Goal: Communication & Community: Answer question/provide support

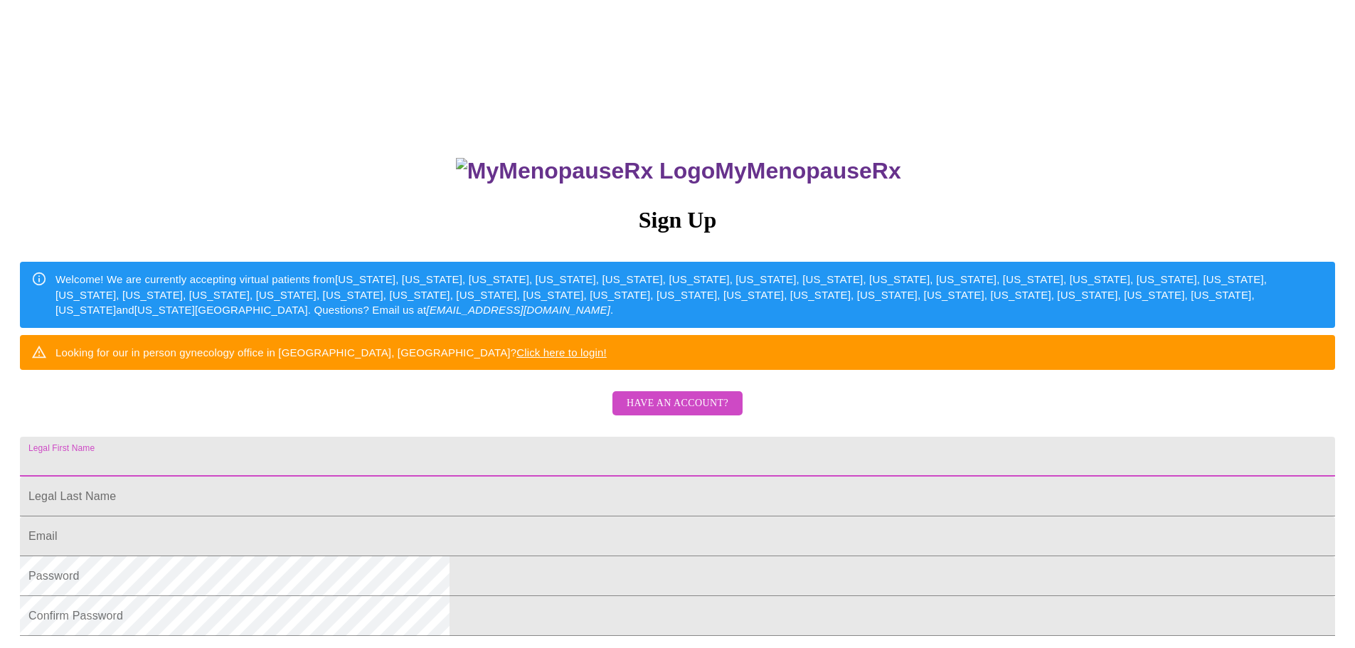
click at [542, 476] on input "Legal First Name" at bounding box center [677, 457] width 1315 height 40
type input "krissi"
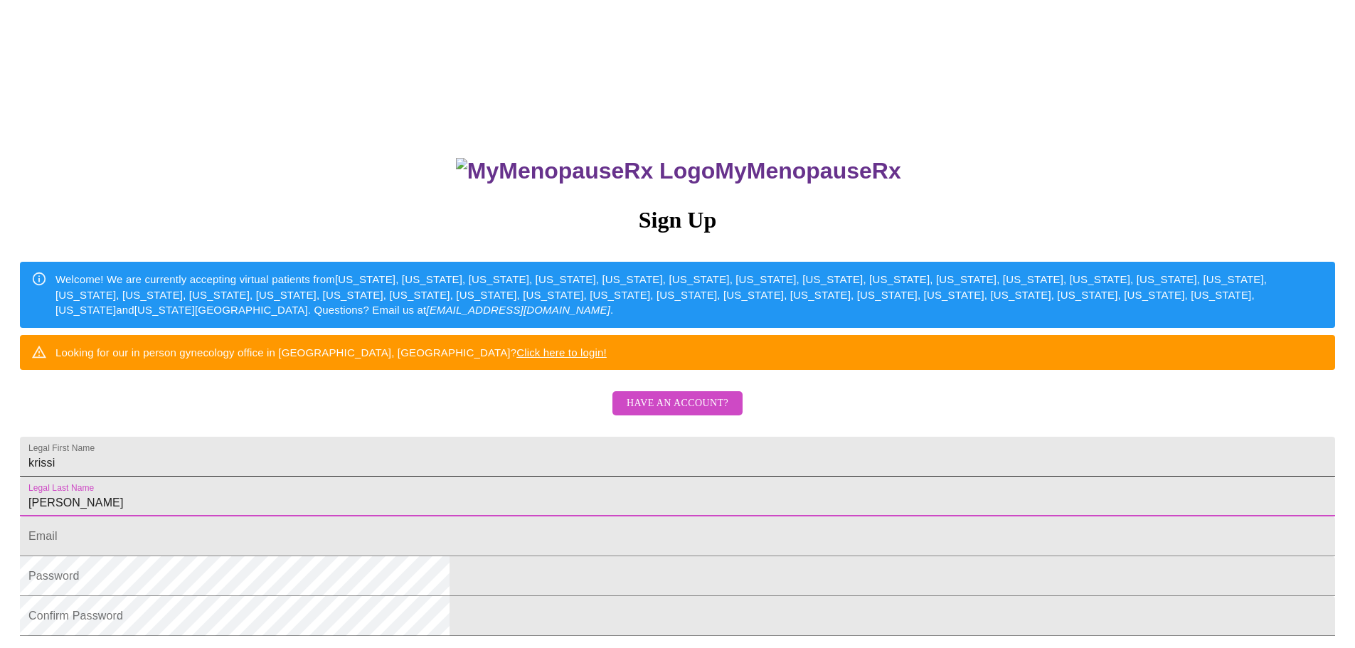
type input "[PERSON_NAME]"
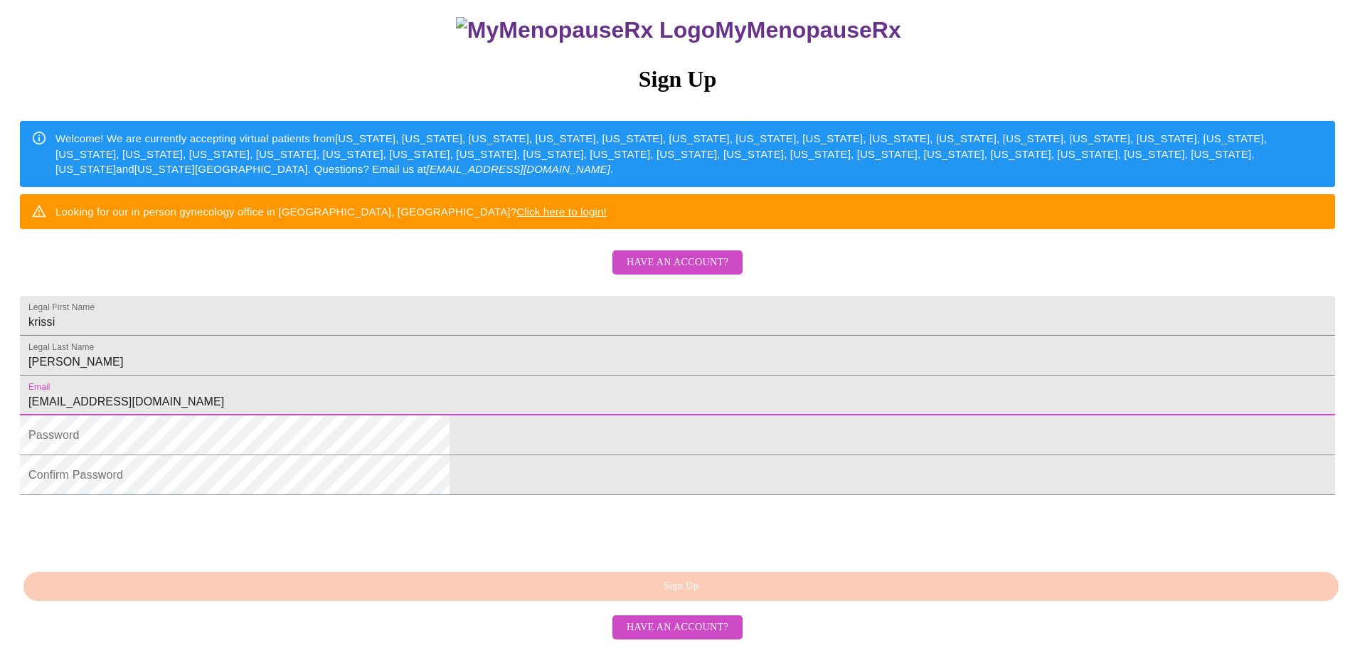
scroll to position [213, 0]
type input "[EMAIL_ADDRESS][DOMAIN_NAME]"
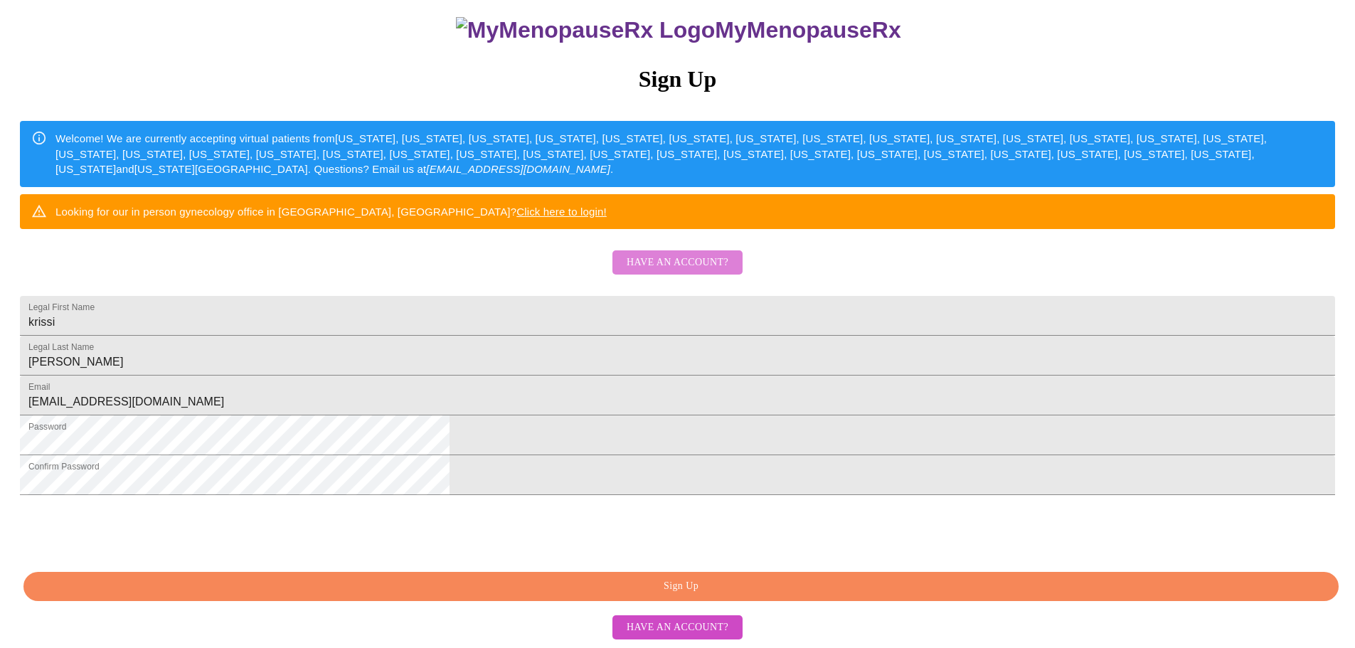
click at [717, 254] on span "Have an account?" at bounding box center [677, 263] width 102 height 18
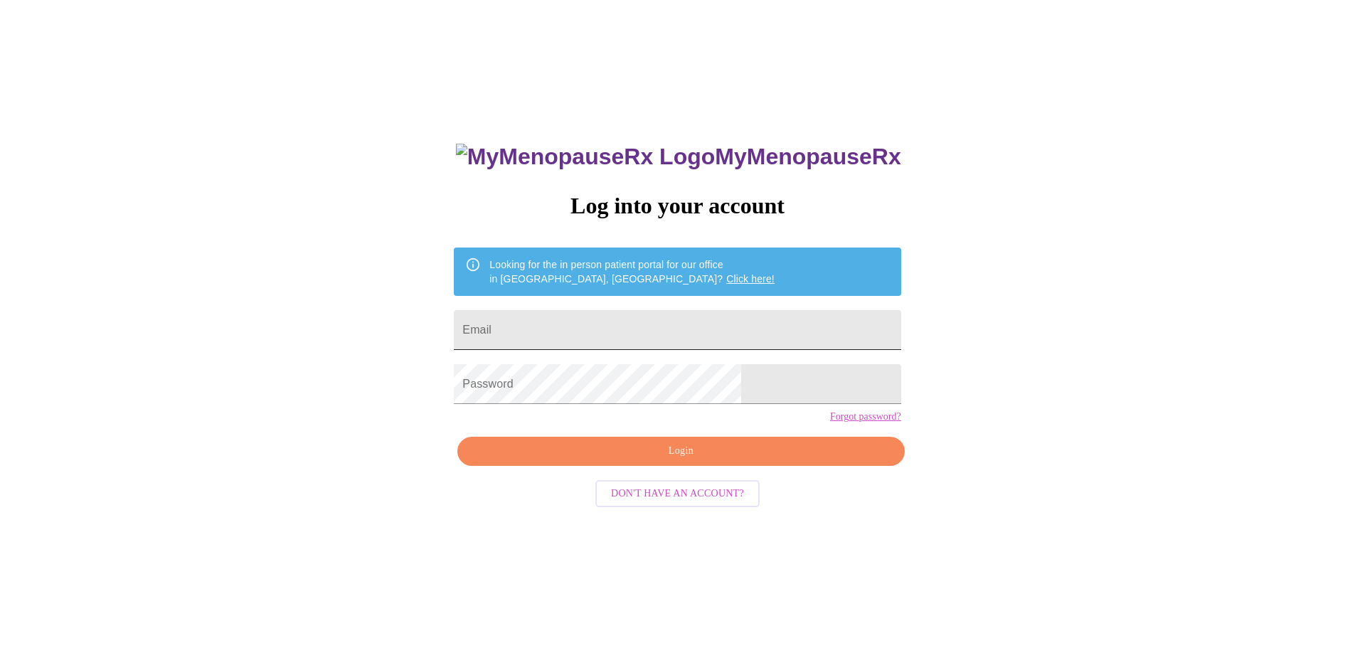
click at [646, 326] on input "Email" at bounding box center [677, 330] width 447 height 40
type input "[EMAIL_ADDRESS][DOMAIN_NAME]"
click at [658, 453] on div "MyMenopauseRx Log into your account Looking for the in person patient portal fo…" at bounding box center [676, 445] width 475 height 648
click at [663, 466] on button "Login" at bounding box center [680, 451] width 447 height 29
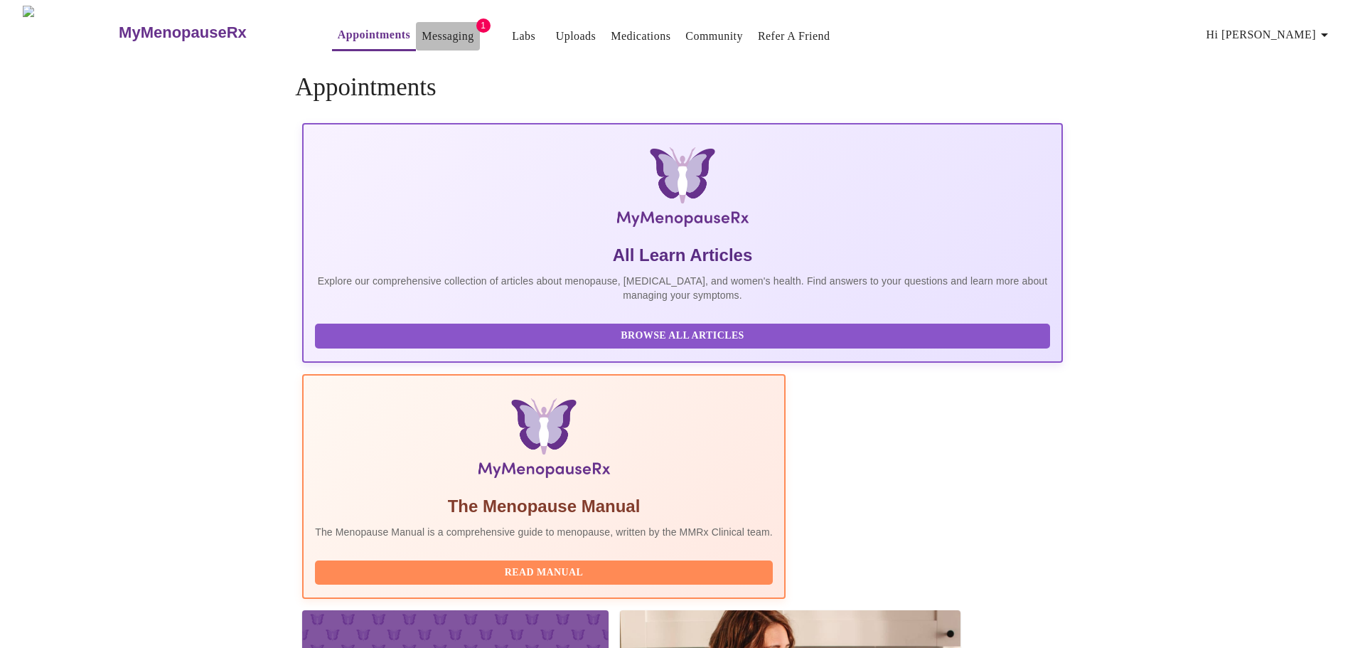
click at [422, 35] on link "Messaging" at bounding box center [448, 36] width 52 height 20
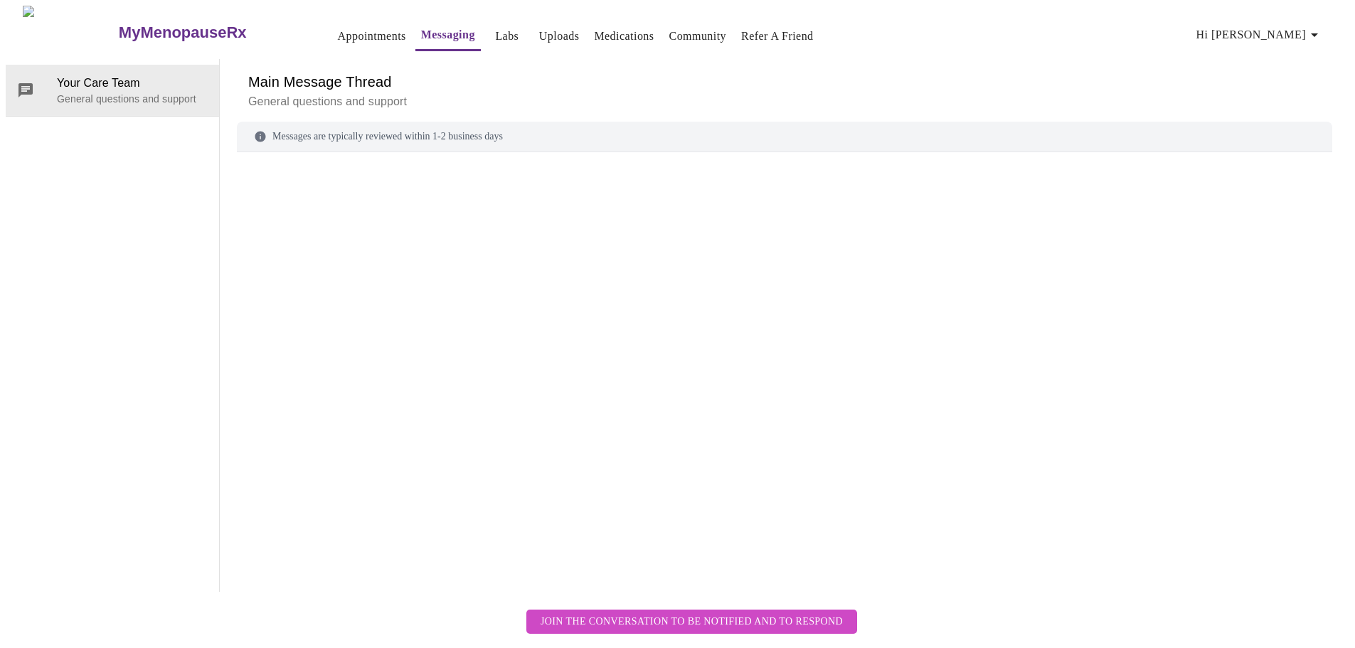
scroll to position [53, 0]
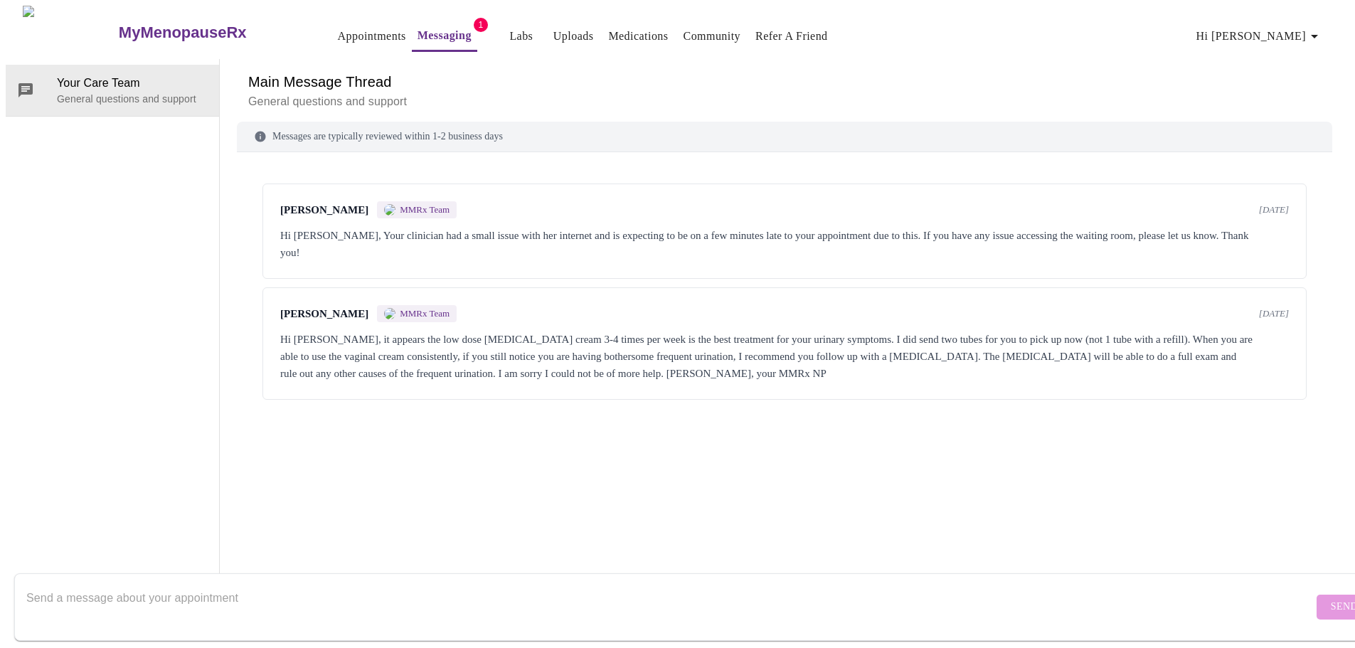
click at [252, 584] on textarea "Send a message about your appointment" at bounding box center [669, 607] width 1286 height 46
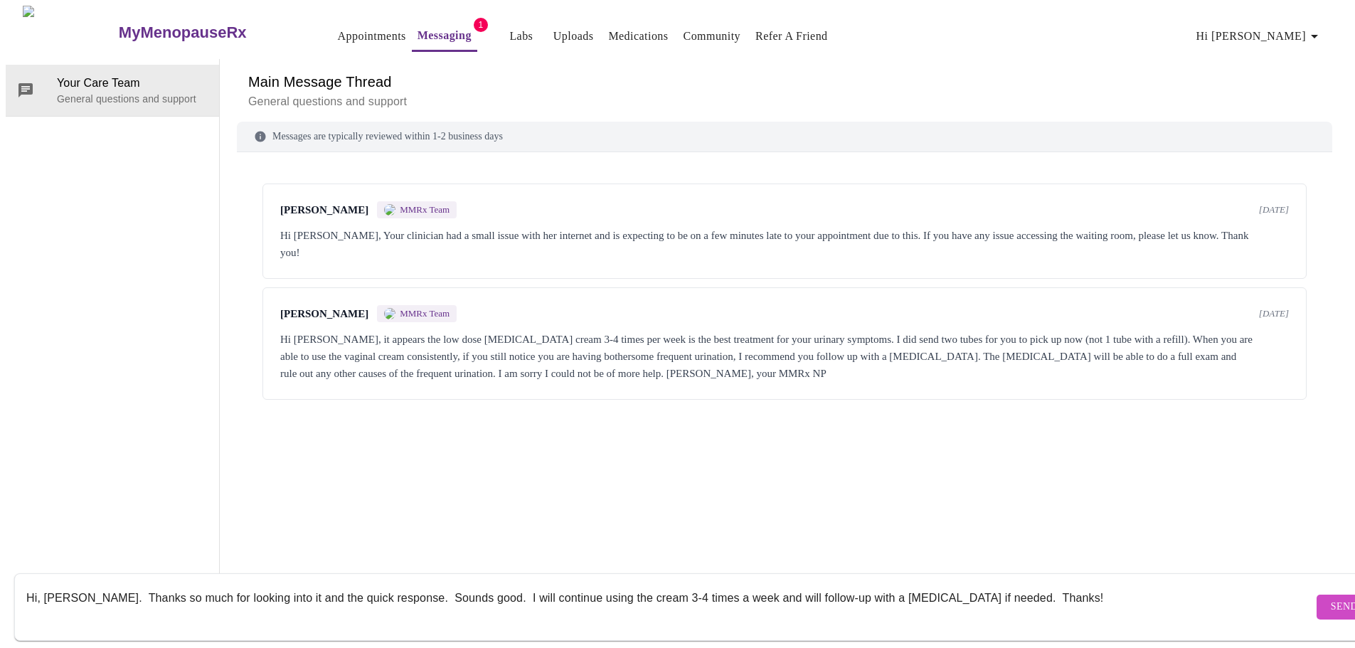
type textarea "Hi, [PERSON_NAME]. Thanks so much for looking into it and the quick response. S…"
click at [1330, 598] on span "Send" at bounding box center [1343, 607] width 27 height 18
